Goal: Information Seeking & Learning: Check status

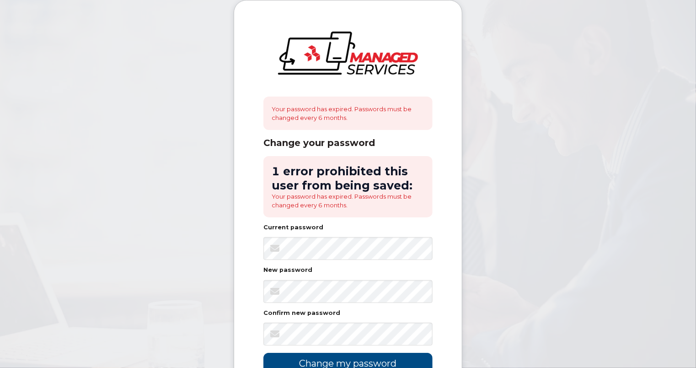
scroll to position [91, 0]
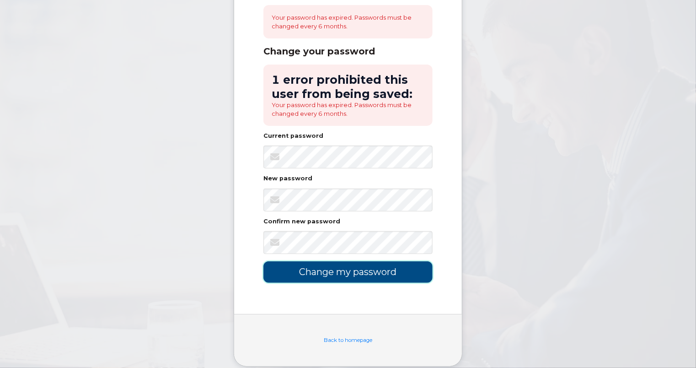
click at [360, 269] on input "Change my password" at bounding box center [347, 271] width 169 height 21
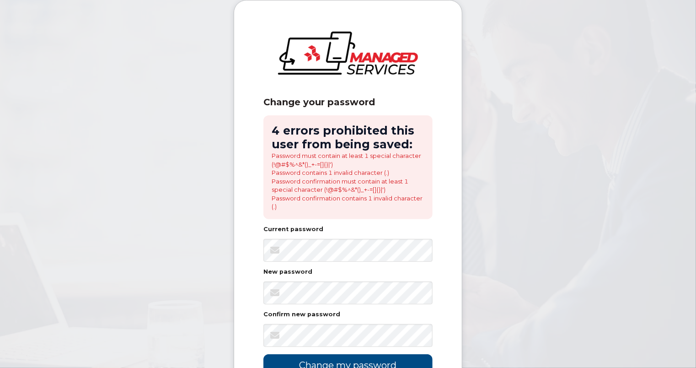
click at [539, 183] on body "Change your password 4 errors prohibited this user from being saved: Password m…" at bounding box center [348, 236] width 696 height 473
click at [611, 124] on body "Change your password 4 errors prohibited this user from being saved: Password m…" at bounding box center [348, 236] width 696 height 473
drag, startPoint x: 683, startPoint y: 173, endPoint x: 677, endPoint y: 166, distance: 9.4
click at [683, 173] on body "Change your password 4 errors prohibited this user from being saved: Password m…" at bounding box center [348, 236] width 696 height 473
click at [472, 250] on body "Change your password 4 errors prohibited this user from being saved: Password m…" at bounding box center [348, 236] width 696 height 473
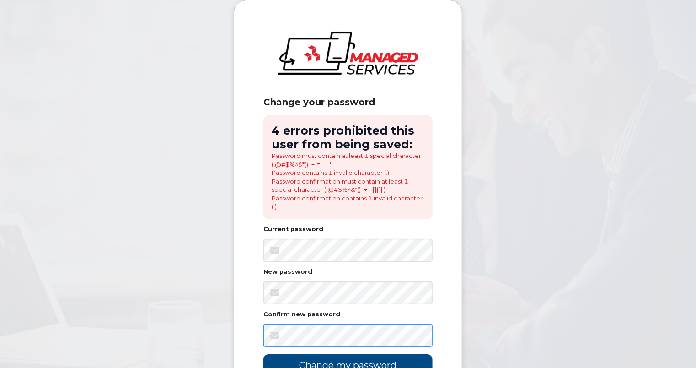
scroll to position [105, 0]
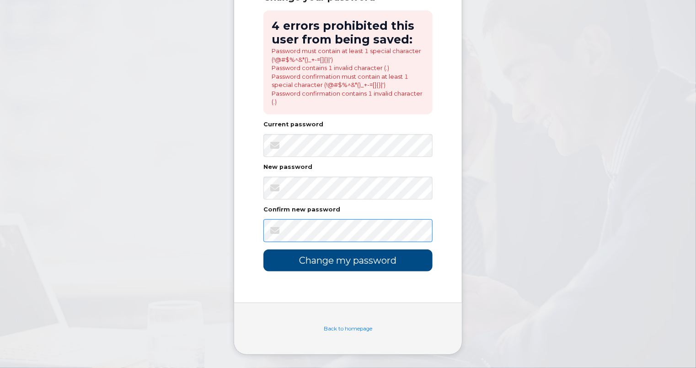
click at [418, 231] on body "Change your password 4 errors prohibited this user from being saved: Password m…" at bounding box center [348, 131] width 696 height 473
click at [445, 239] on div "Change your password 4 errors prohibited this user from being saved: Password m…" at bounding box center [348, 99] width 228 height 407
click at [452, 231] on div "Change your password 4 errors prohibited this user from being saved: Password m…" at bounding box center [348, 99] width 228 height 407
drag, startPoint x: 683, startPoint y: 107, endPoint x: 393, endPoint y: 260, distance: 328.2
click at [683, 107] on body "Change your password 4 errors prohibited this user from being saved: Password m…" at bounding box center [348, 131] width 696 height 473
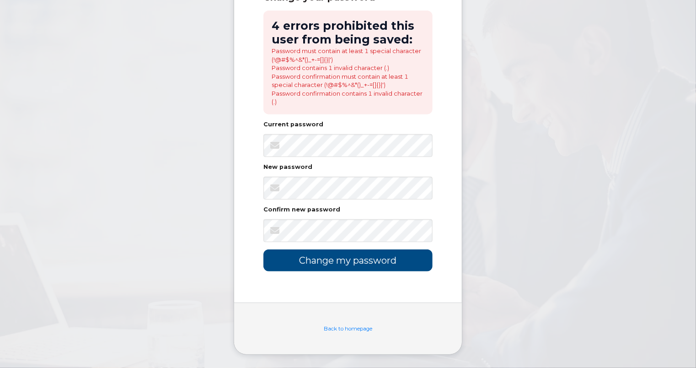
click at [447, 209] on div "Change your password 4 errors prohibited this user from being saved: Password m…" at bounding box center [348, 99] width 228 height 407
click at [379, 260] on input "Change my password" at bounding box center [347, 259] width 169 height 21
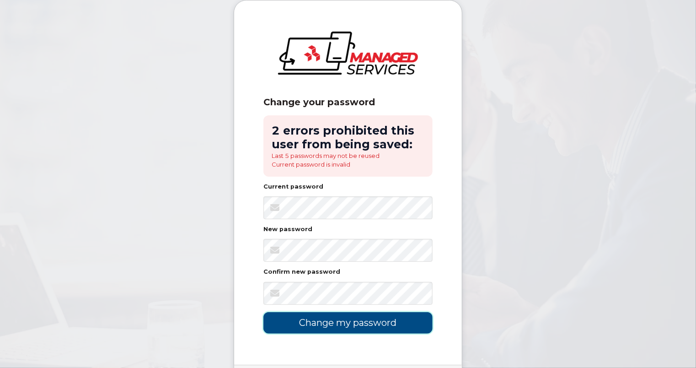
click at [370, 324] on input "Change my password" at bounding box center [347, 322] width 169 height 21
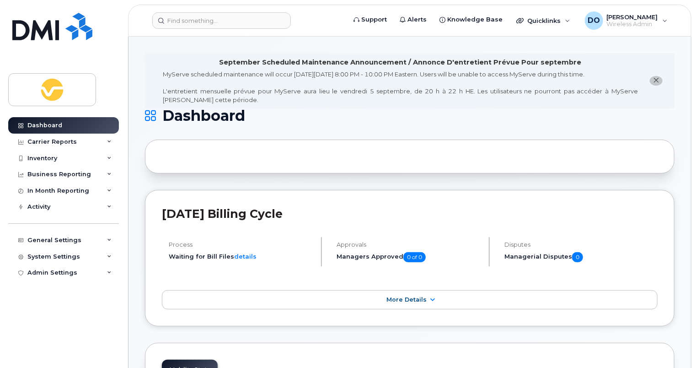
click at [212, 19] on input at bounding box center [221, 20] width 139 height 16
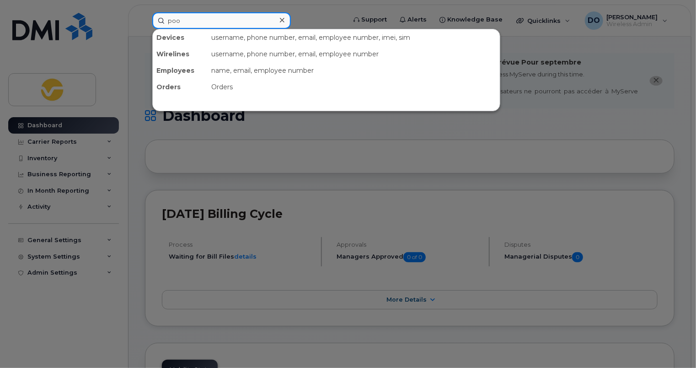
type input "pool"
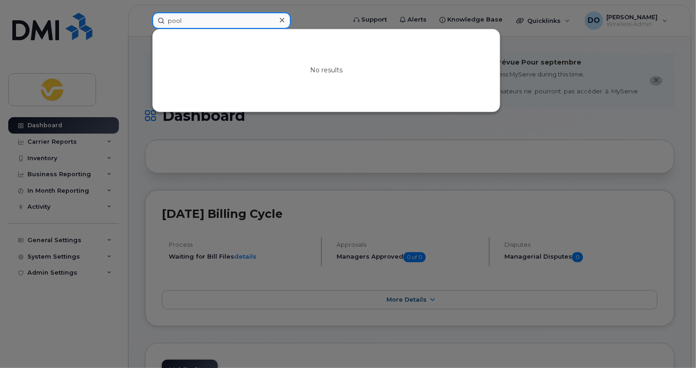
click at [212, 18] on input "pool" at bounding box center [221, 20] width 139 height 16
drag, startPoint x: 432, startPoint y: 16, endPoint x: 427, endPoint y: 19, distance: 6.0
click at [432, 16] on div at bounding box center [348, 184] width 696 height 368
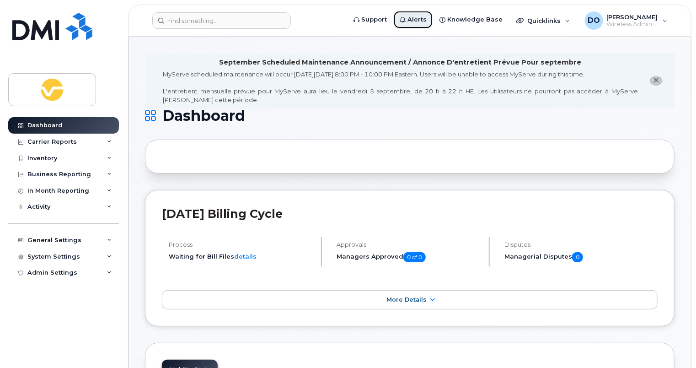
click at [425, 19] on span "Alerts" at bounding box center [417, 19] width 19 height 9
click at [656, 80] on icon "close notification" at bounding box center [657, 80] width 6 height 6
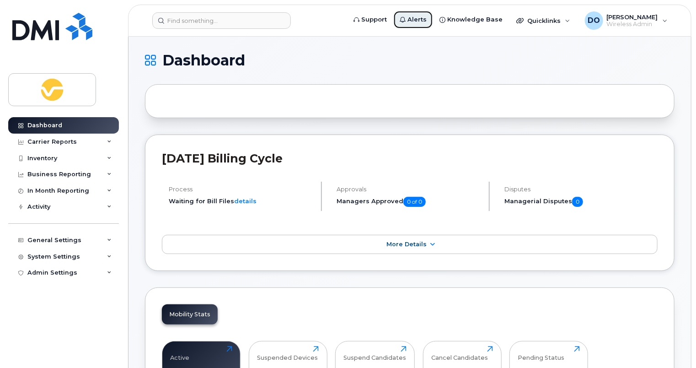
click at [422, 21] on span "Alerts" at bounding box center [417, 19] width 19 height 9
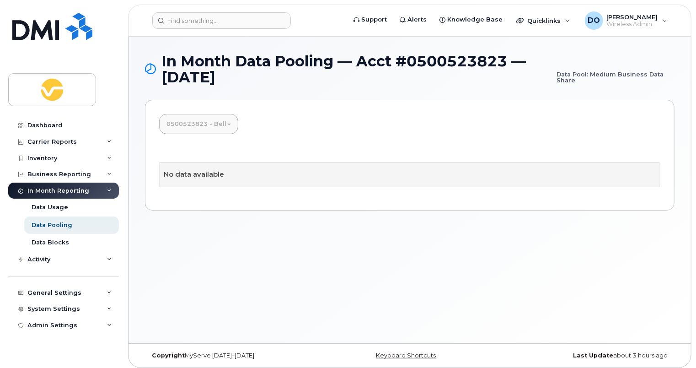
scroll to position [4, 0]
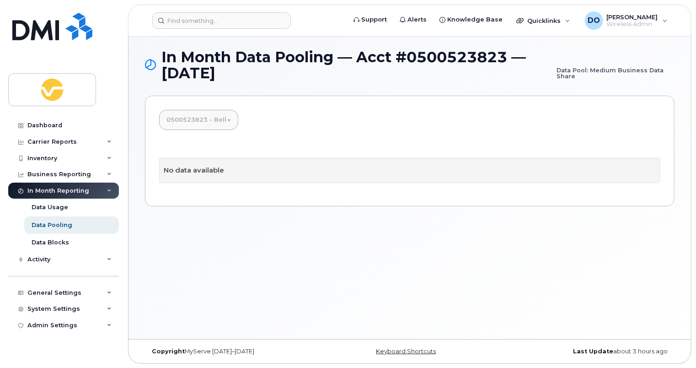
click at [219, 121] on link "0500523823 - Bell" at bounding box center [198, 120] width 79 height 20
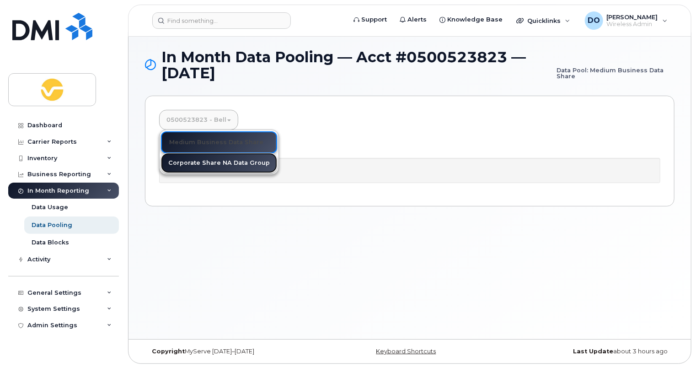
drag, startPoint x: 211, startPoint y: 162, endPoint x: 238, endPoint y: 160, distance: 26.7
click at [212, 162] on link "Corporate Share NA Data Group" at bounding box center [219, 163] width 116 height 20
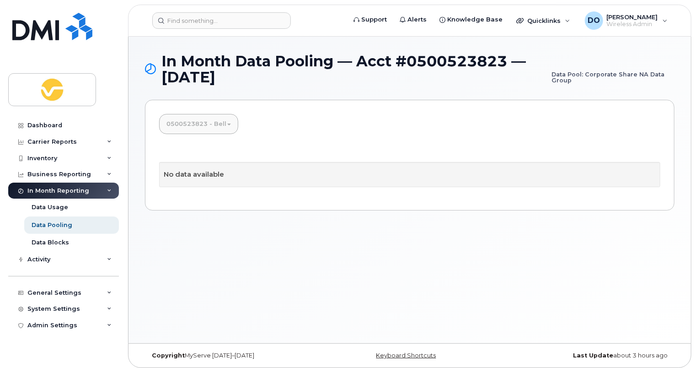
click at [596, 75] on small "Data Pool: Corporate Share NA Data Group" at bounding box center [613, 68] width 123 height 30
click at [194, 117] on link "0500523823 - Bell" at bounding box center [198, 124] width 79 height 20
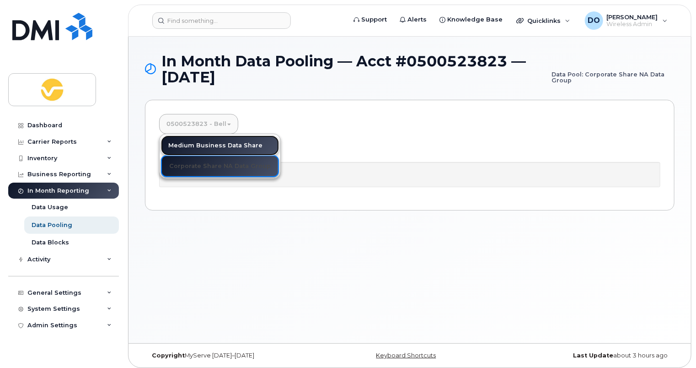
drag, startPoint x: 194, startPoint y: 141, endPoint x: 509, endPoint y: 143, distance: 314.7
click at [194, 141] on link "Medium Business Data Share" at bounding box center [220, 145] width 118 height 20
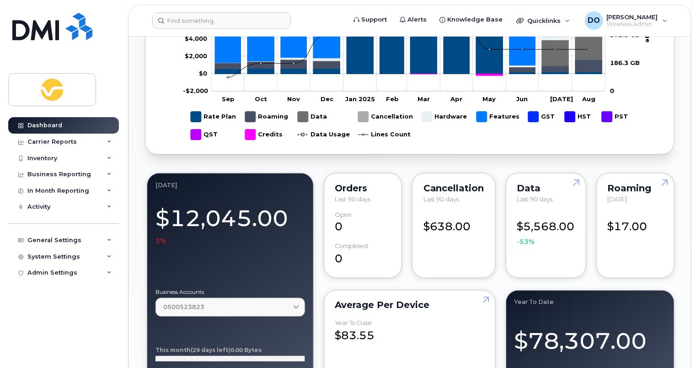
scroll to position [686, 0]
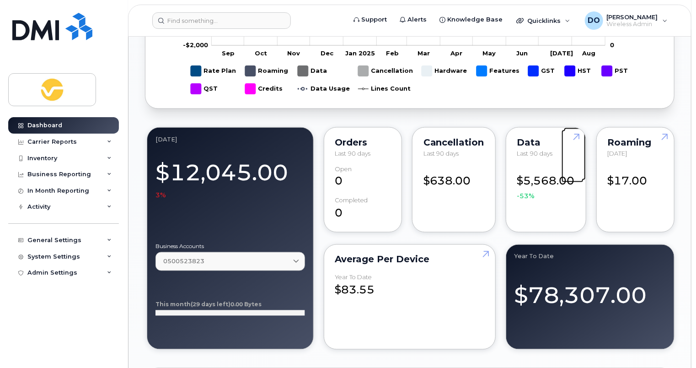
click at [573, 135] on link at bounding box center [575, 154] width 22 height 53
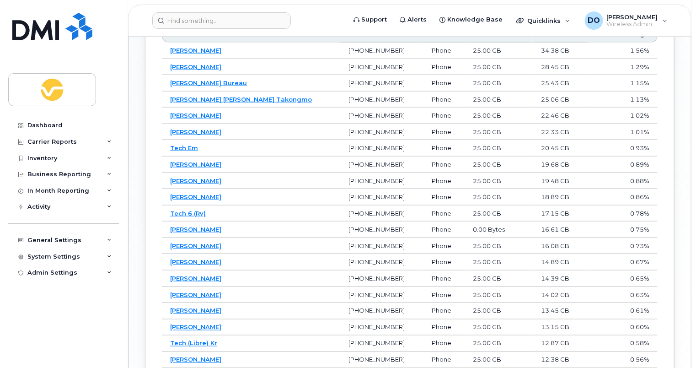
scroll to position [512, 0]
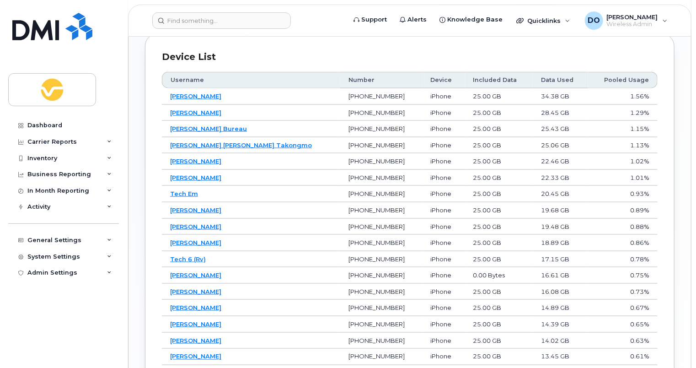
click at [481, 48] on div "Device list Username Number Device Included Data Data Used Pooled Usage [PERSON…" at bounding box center [410, 247] width 530 height 429
